Goal: Task Accomplishment & Management: Use online tool/utility

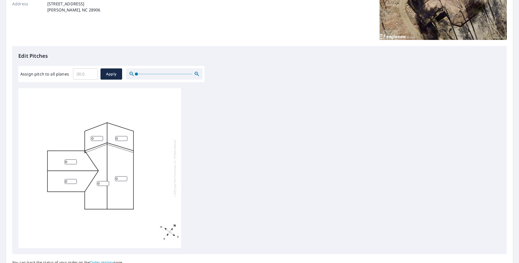
scroll to position [102, 0]
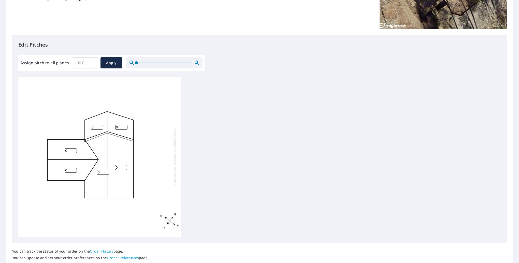
click at [92, 126] on input "0" at bounding box center [97, 127] width 12 height 5
type input "10"
click at [115, 127] on input "0" at bounding box center [121, 127] width 12 height 5
type input "10"
click at [97, 172] on input "10" at bounding box center [103, 172] width 12 height 5
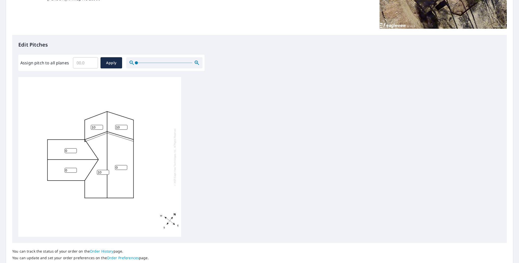
type input "10"
click at [115, 167] on input "0" at bounding box center [121, 167] width 12 height 5
type input "10"
click at [69, 150] on input "0" at bounding box center [71, 150] width 12 height 5
type input "06"
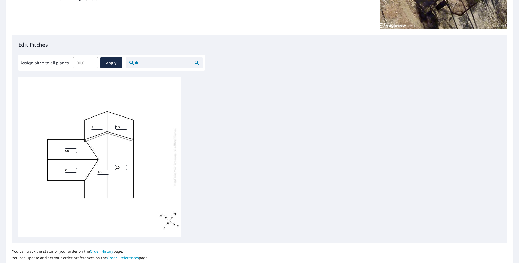
click at [70, 171] on input "0" at bounding box center [71, 170] width 12 height 5
click at [298, 188] on div "10 10 06 06 10 10" at bounding box center [259, 157] width 483 height 160
click at [67, 170] on input "06" at bounding box center [71, 170] width 12 height 5
type input "6"
click at [66, 151] on input "06" at bounding box center [71, 150] width 12 height 5
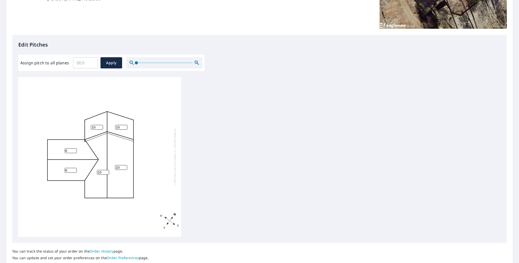
type input "6"
click at [187, 163] on div "10 10 6 6 10 10" at bounding box center [259, 157] width 483 height 160
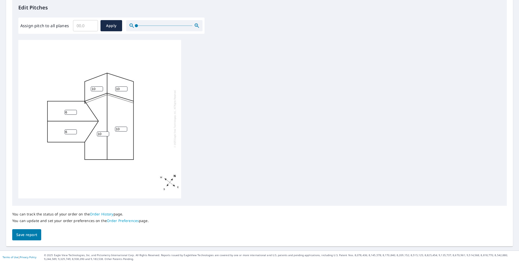
scroll to position [139, 0]
click at [23, 238] on button "Save report" at bounding box center [26, 234] width 29 height 11
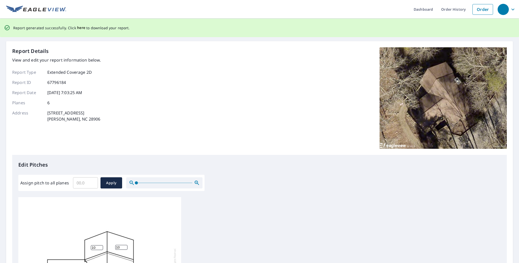
click at [77, 27] on span "here" at bounding box center [81, 28] width 8 height 6
